Goal: Transaction & Acquisition: Download file/media

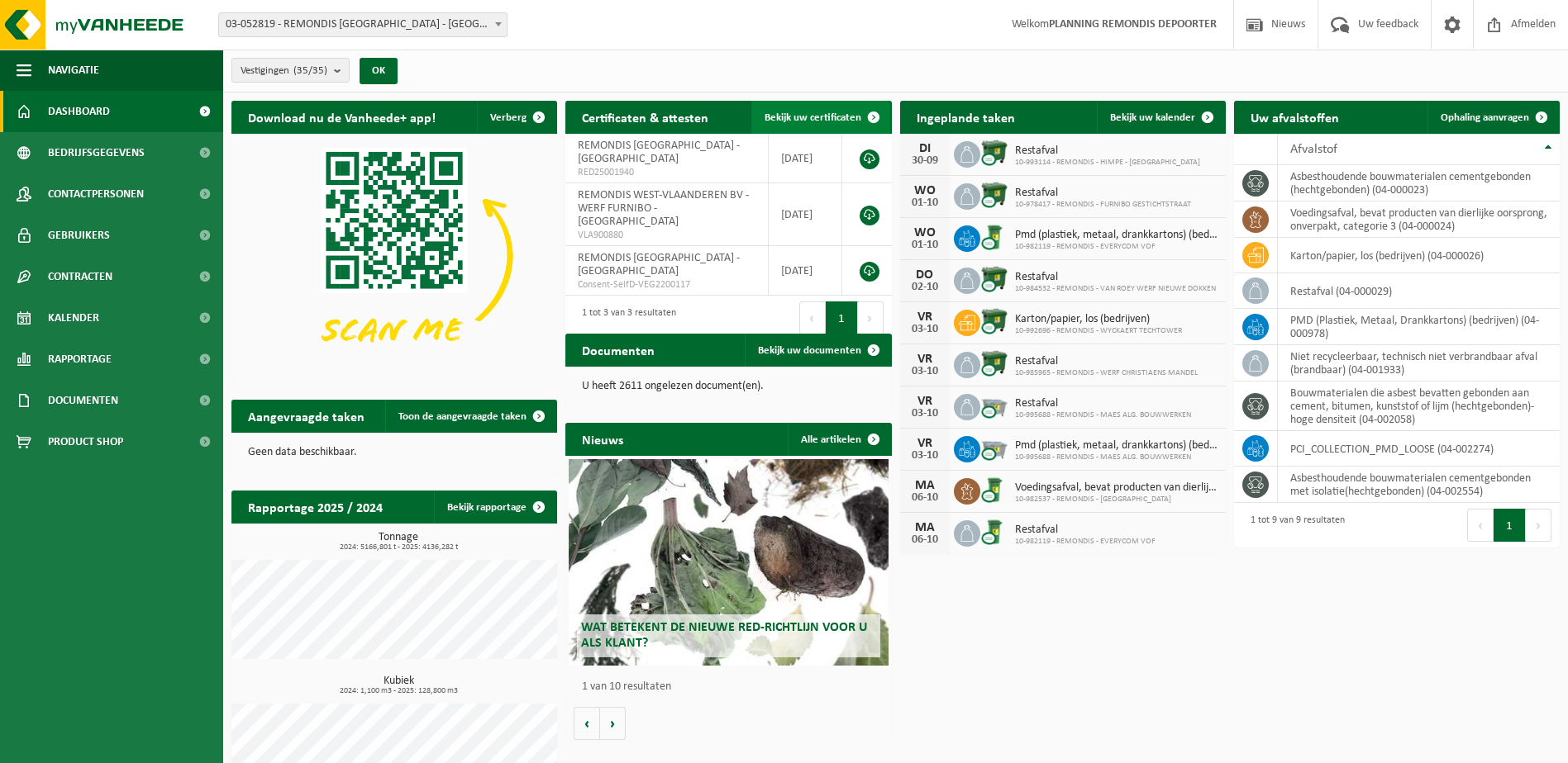
click at [810, 118] on span "Bekijk uw certificaten" at bounding box center [812, 117] width 97 height 11
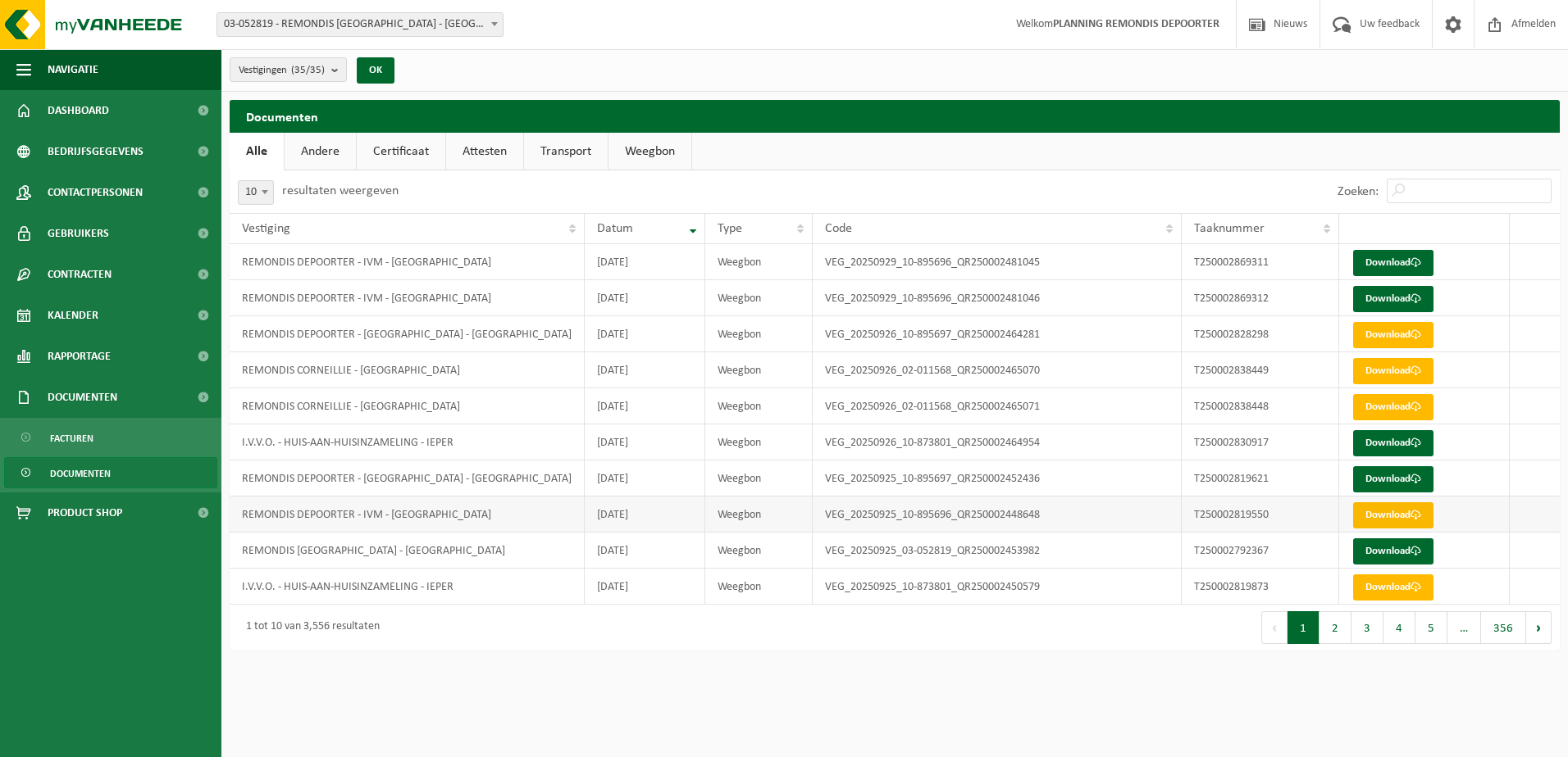
click at [1358, 511] on link "Download" at bounding box center [1392, 516] width 81 height 27
click at [1330, 619] on button "2" at bounding box center [1335, 627] width 32 height 33
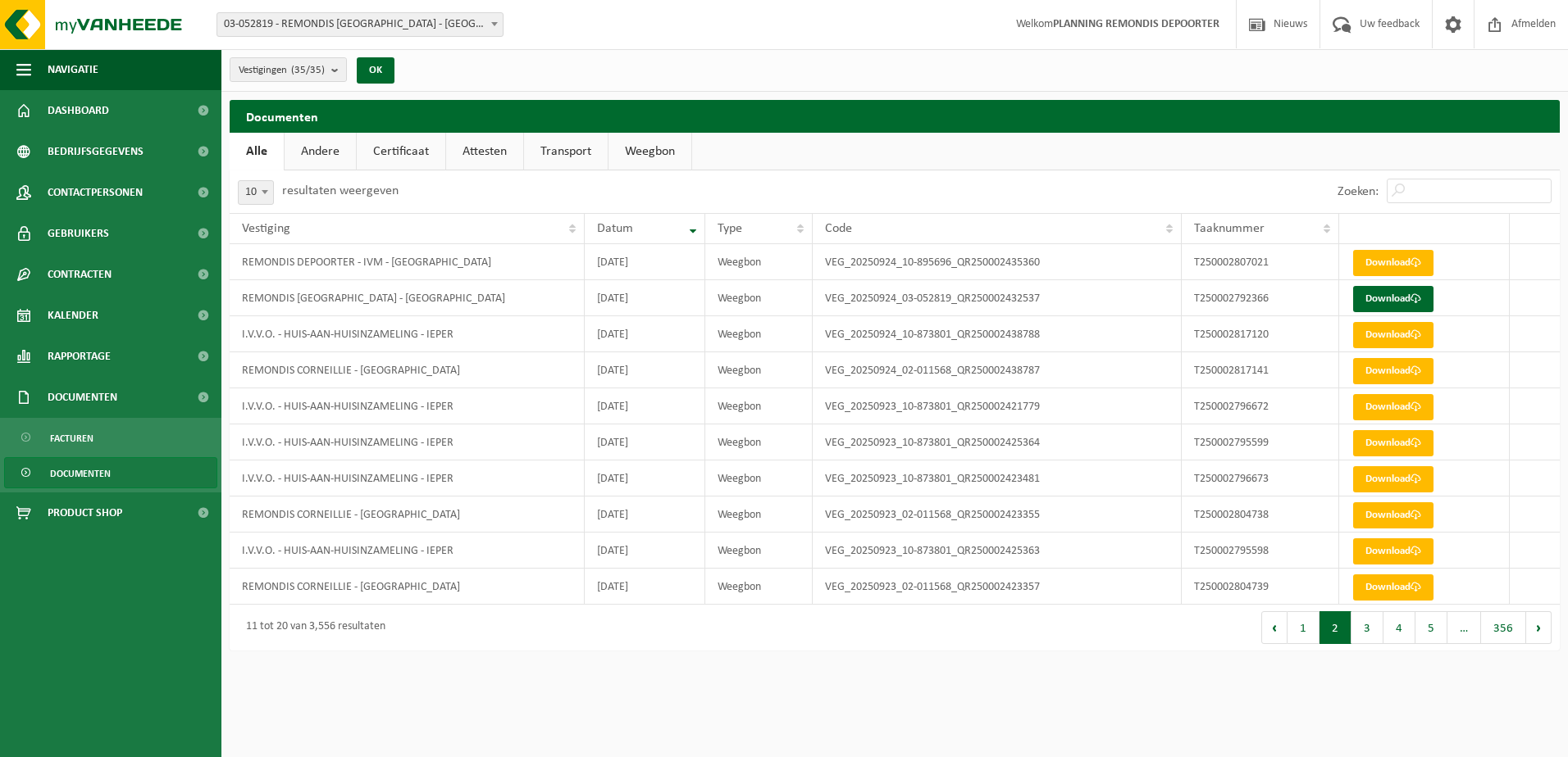
click at [1366, 623] on button "3" at bounding box center [1368, 627] width 32 height 33
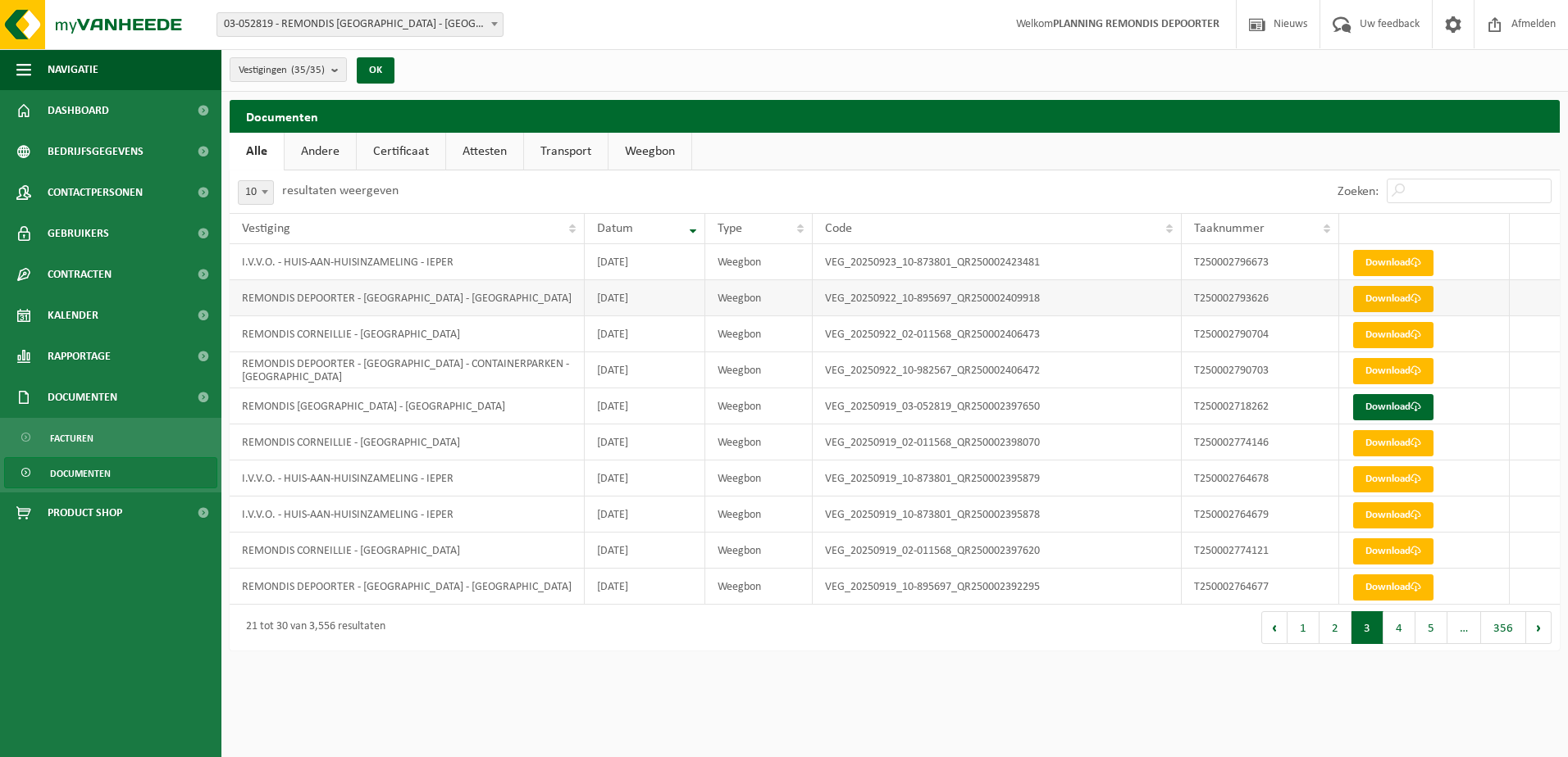
click at [1385, 301] on link "Download" at bounding box center [1392, 300] width 81 height 27
click at [1335, 633] on button "2" at bounding box center [1335, 627] width 32 height 33
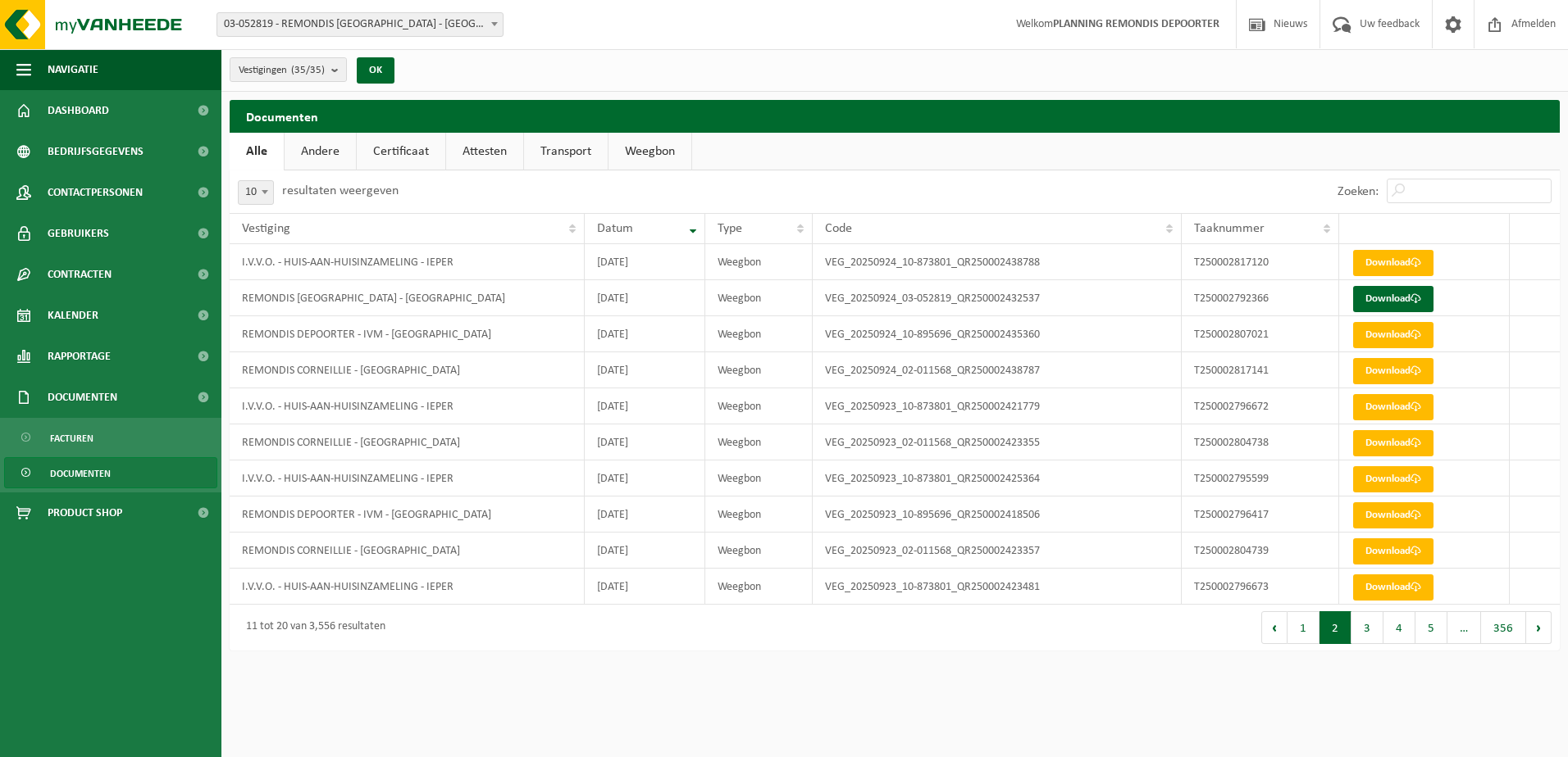
click at [1295, 634] on button "1" at bounding box center [1303, 627] width 32 height 33
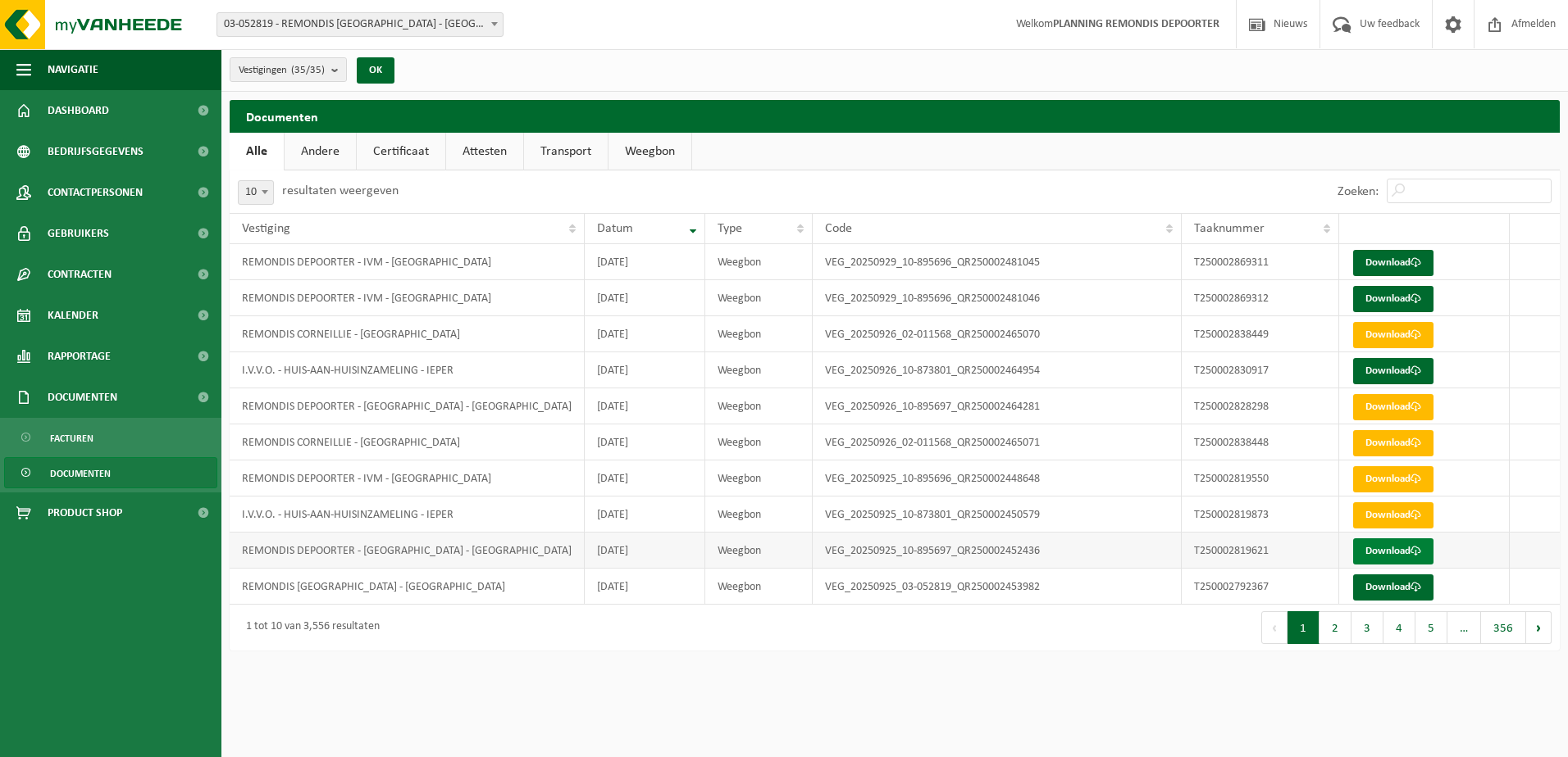
click at [1369, 551] on link "Download" at bounding box center [1392, 552] width 81 height 27
click at [1338, 623] on button "2" at bounding box center [1335, 627] width 32 height 33
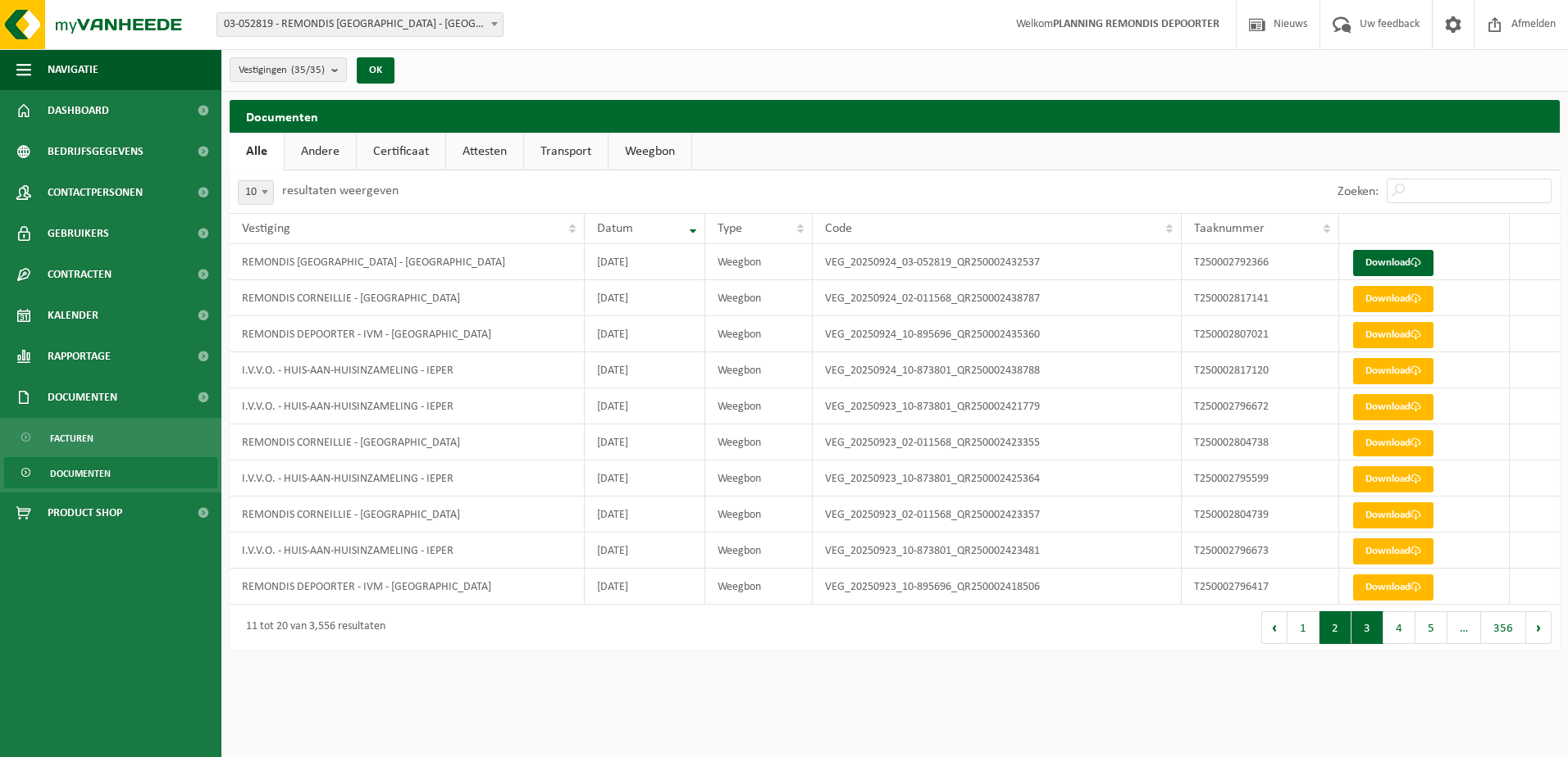
click at [1361, 628] on button "3" at bounding box center [1368, 627] width 32 height 33
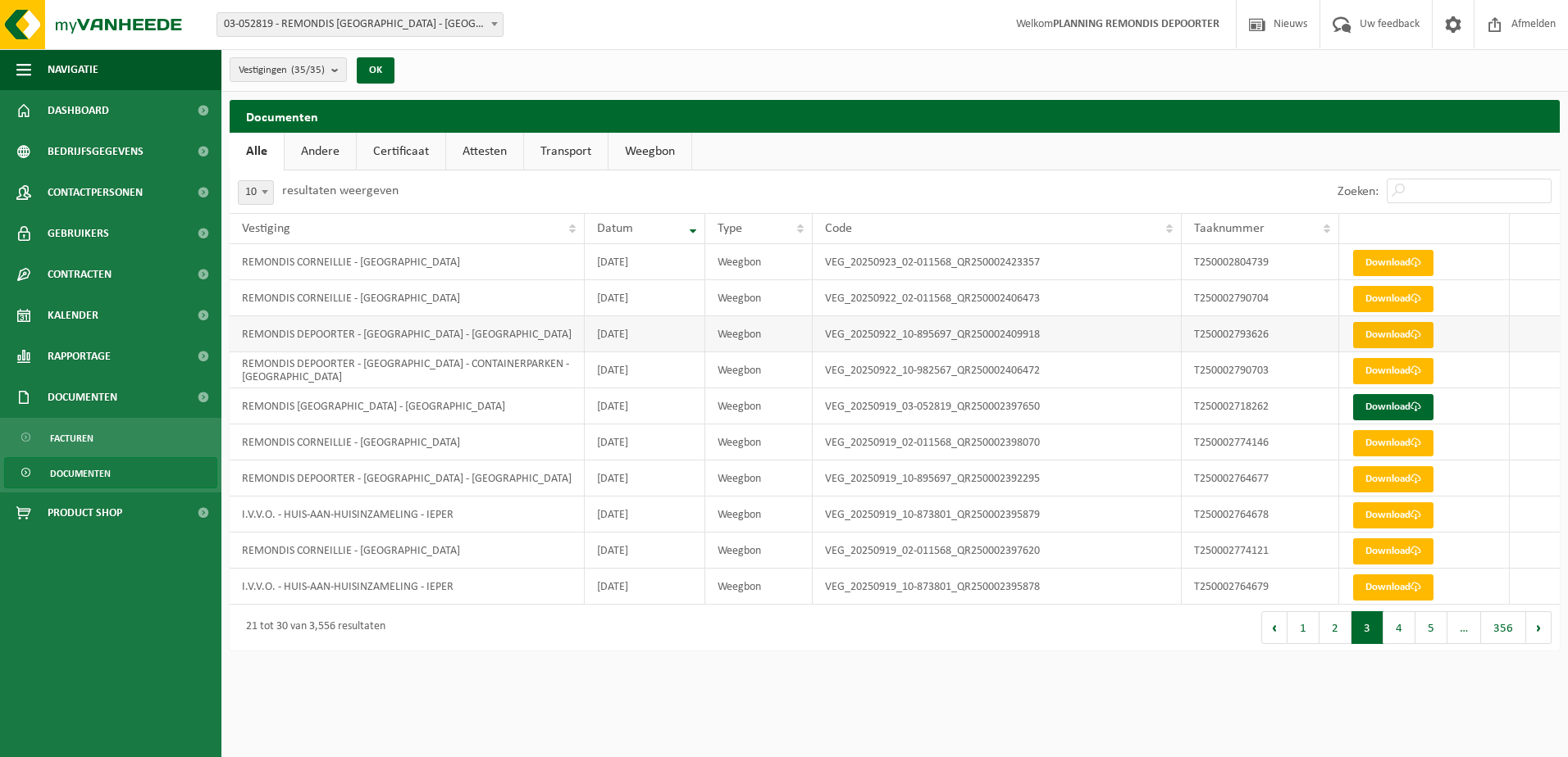
click at [1370, 336] on link "Download" at bounding box center [1392, 336] width 81 height 27
